Goal: Find specific page/section: Find specific page/section

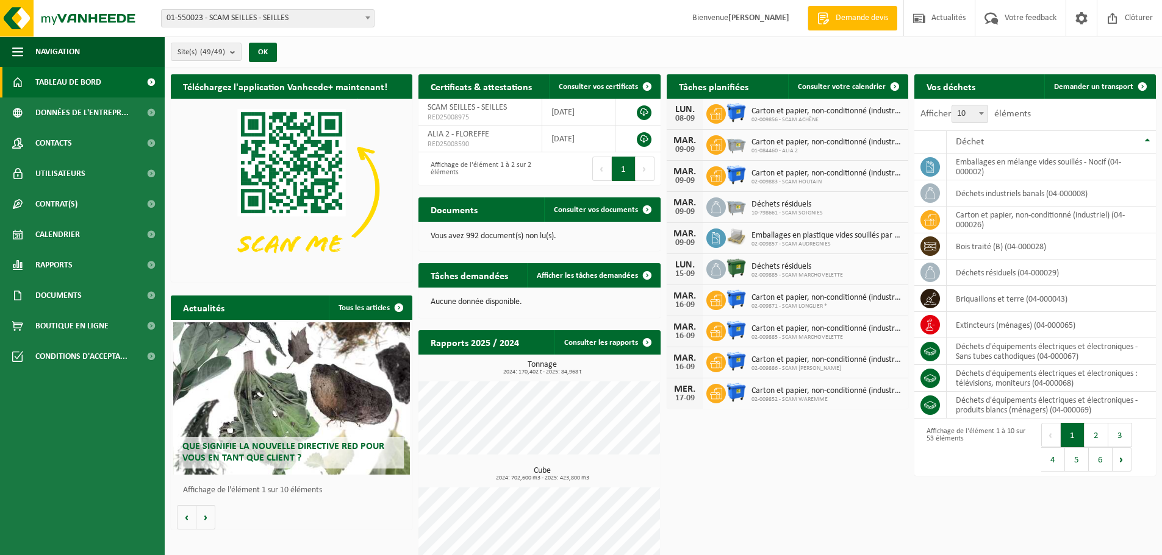
click at [61, 296] on span "Documents" at bounding box center [58, 295] width 46 height 30
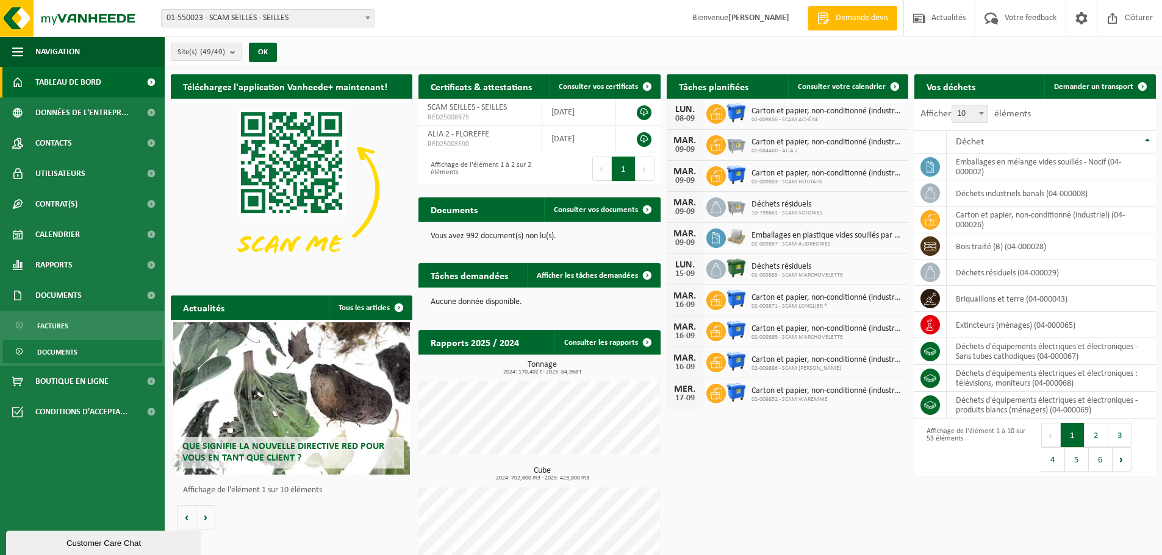
click at [59, 351] on span "Documents" at bounding box center [57, 352] width 40 height 23
